Goal: Check status: Check status

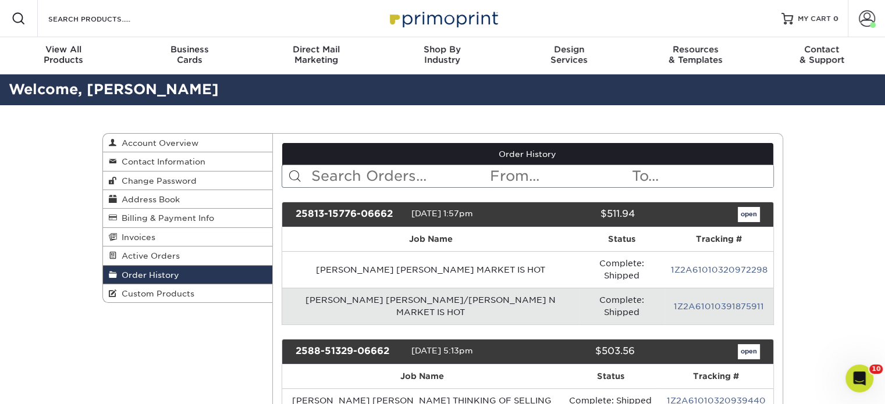
click at [174, 272] on span "Order History" at bounding box center [148, 274] width 62 height 9
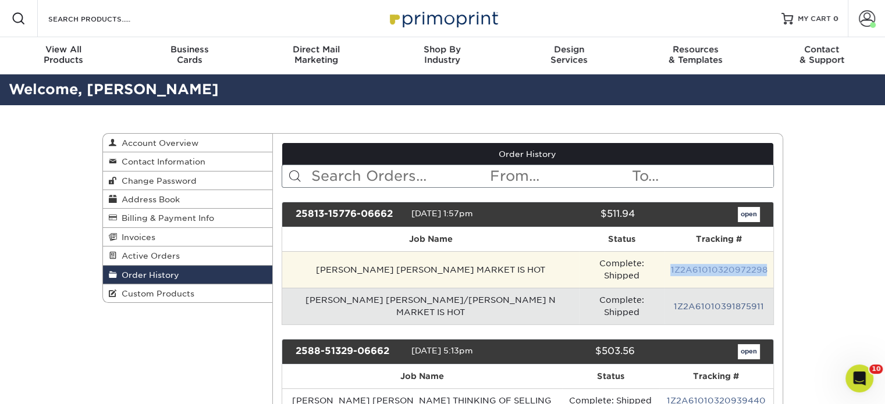
drag, startPoint x: 765, startPoint y: 260, endPoint x: 668, endPoint y: 257, distance: 97.8
click at [668, 257] on td "1Z2A61010320972298" at bounding box center [718, 269] width 108 height 37
copy link "1Z2A61010320972298"
click at [706, 265] on link "1Z2A61010320972298" at bounding box center [718, 269] width 97 height 9
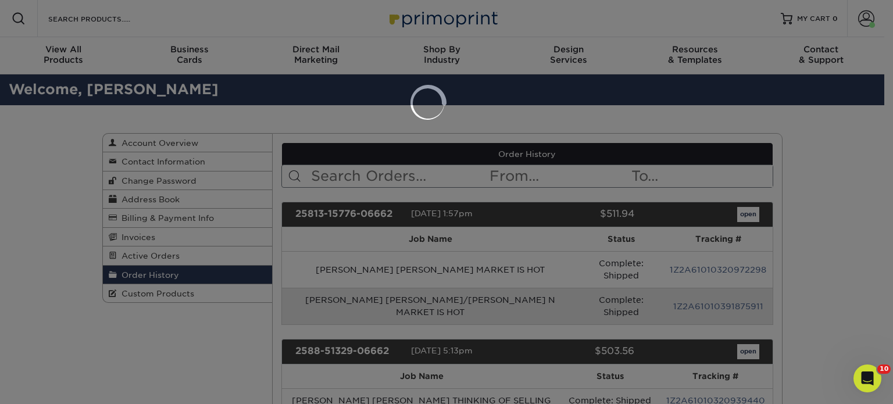
click at [315, 234] on div at bounding box center [446, 202] width 893 height 404
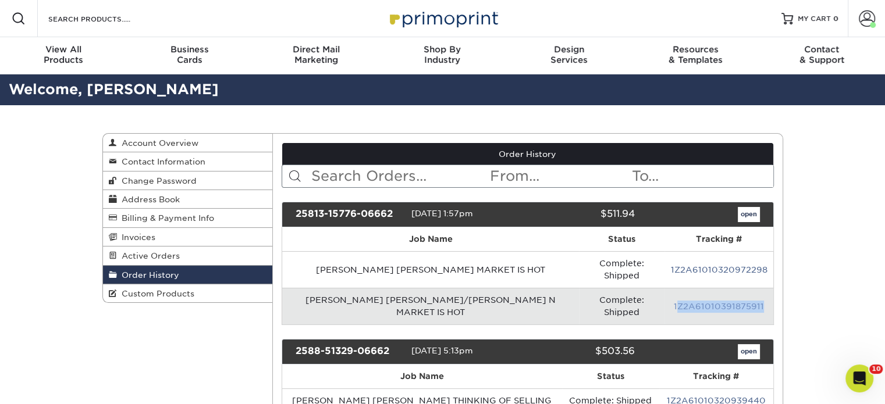
drag, startPoint x: 763, startPoint y: 286, endPoint x: 674, endPoint y: 284, distance: 89.6
click at [674, 288] on td "1Z2A61010391875911" at bounding box center [718, 306] width 108 height 37
drag, startPoint x: 674, startPoint y: 285, endPoint x: 664, endPoint y: 288, distance: 9.8
click at [664, 288] on td "1Z2A61010391875911" at bounding box center [718, 306] width 108 height 37
drag, startPoint x: 668, startPoint y: 286, endPoint x: 764, endPoint y: 286, distance: 95.4
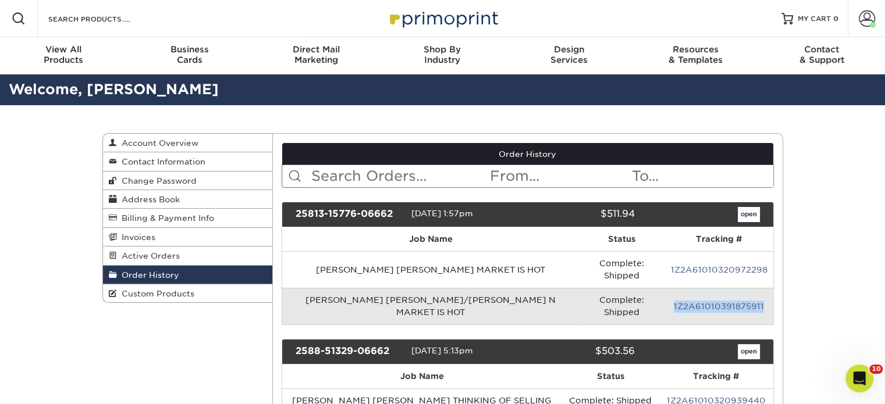
click at [764, 288] on td "1Z2A61010391875911" at bounding box center [718, 306] width 108 height 37
copy link "1Z2A61010391875911"
